Goal: Task Accomplishment & Management: Manage account settings

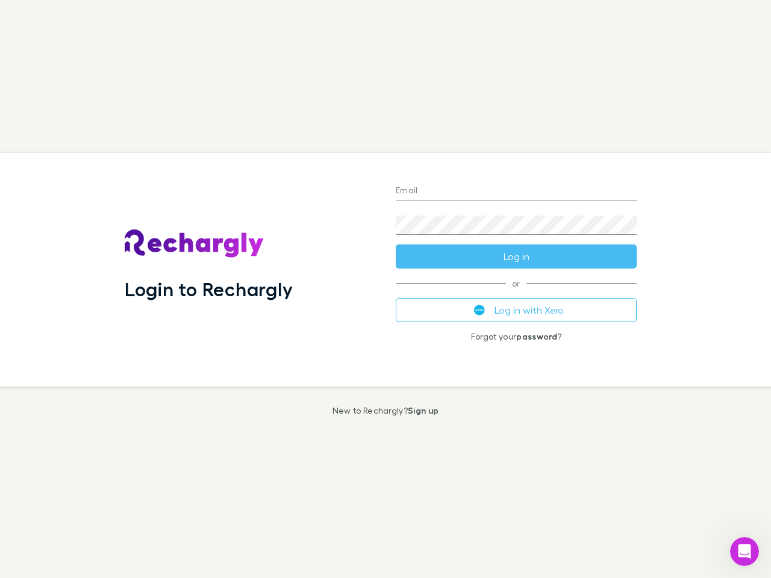
click at [385, 289] on div "Login to Rechargly" at bounding box center [250, 270] width 271 height 234
click at [516, 192] on input "Email" at bounding box center [516, 191] width 241 height 19
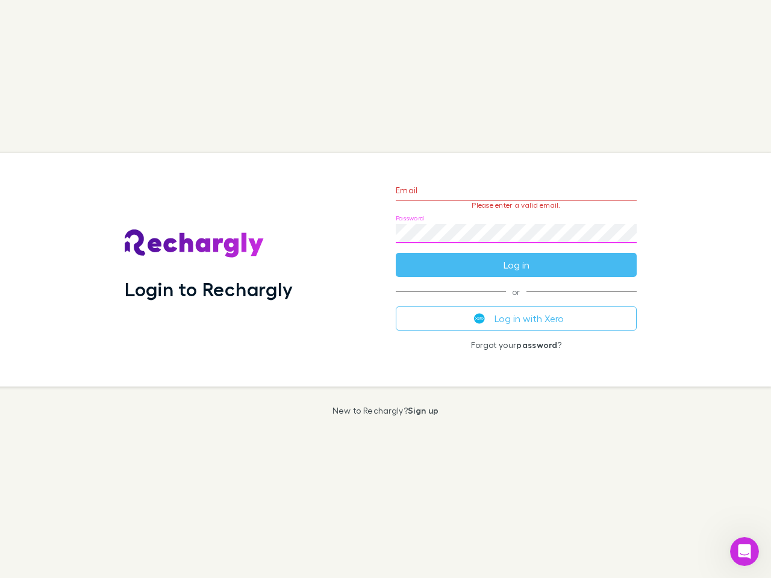
click at [516, 257] on form "Email Please enter a valid email. Password Please fill Log in" at bounding box center [516, 224] width 241 height 105
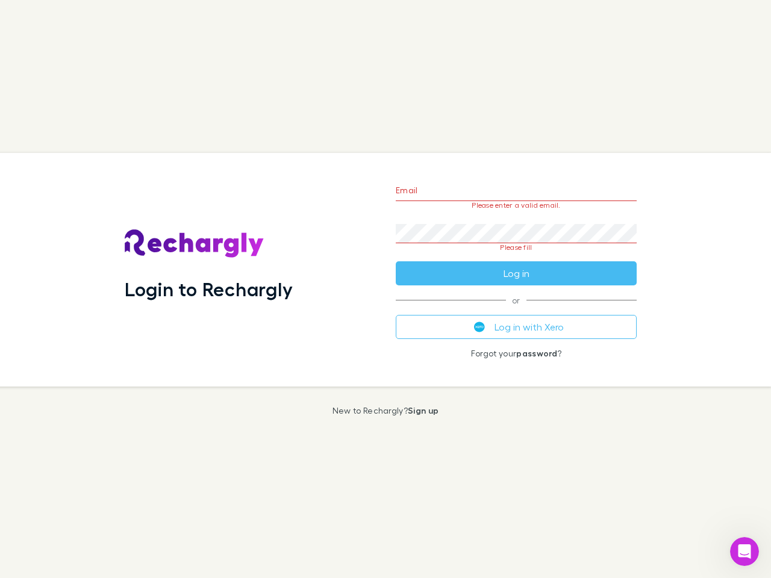
click at [516, 310] on div "Email Please enter a valid email. Password Please fill Log in or Log in with Xe…" at bounding box center [516, 270] width 260 height 234
click at [744, 552] on icon "Open Intercom Messenger" at bounding box center [745, 552] width 20 height 20
